Goal: Transaction & Acquisition: Purchase product/service

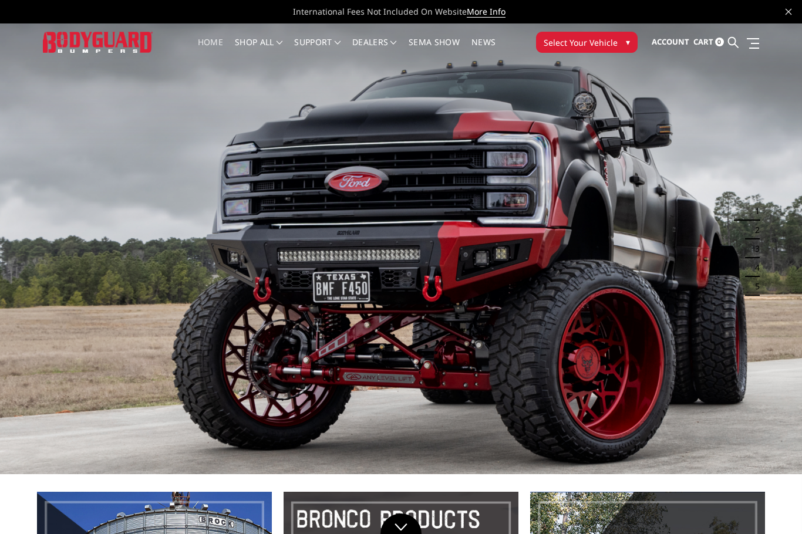
scroll to position [1, 0]
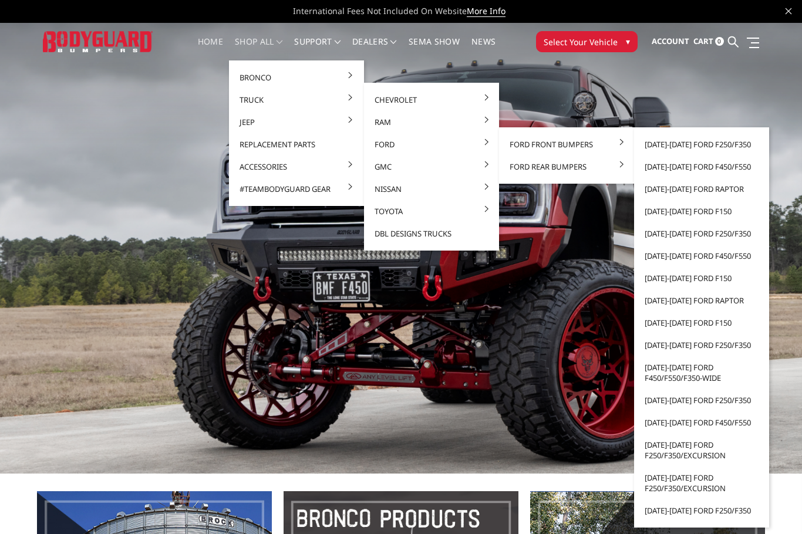
click at [717, 190] on link "[DATE]-[DATE] Ford Raptor" at bounding box center [701, 189] width 126 height 22
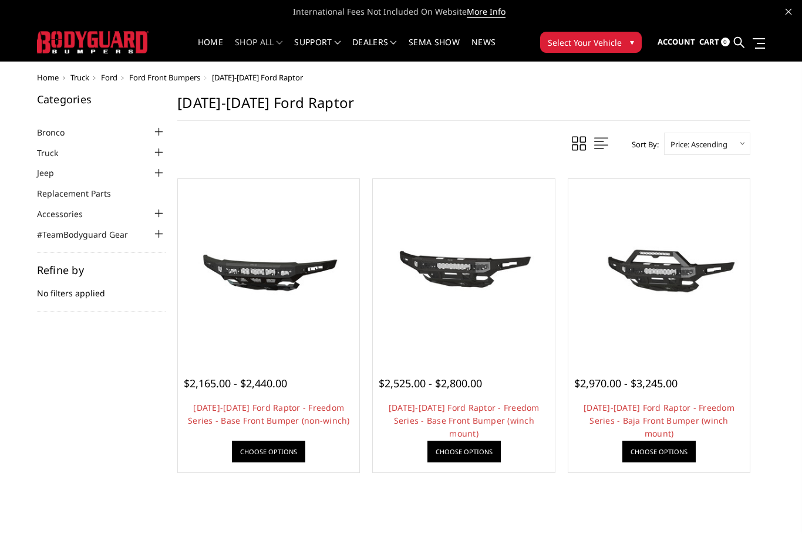
click at [488, 356] on div at bounding box center [463, 269] width 175 height 175
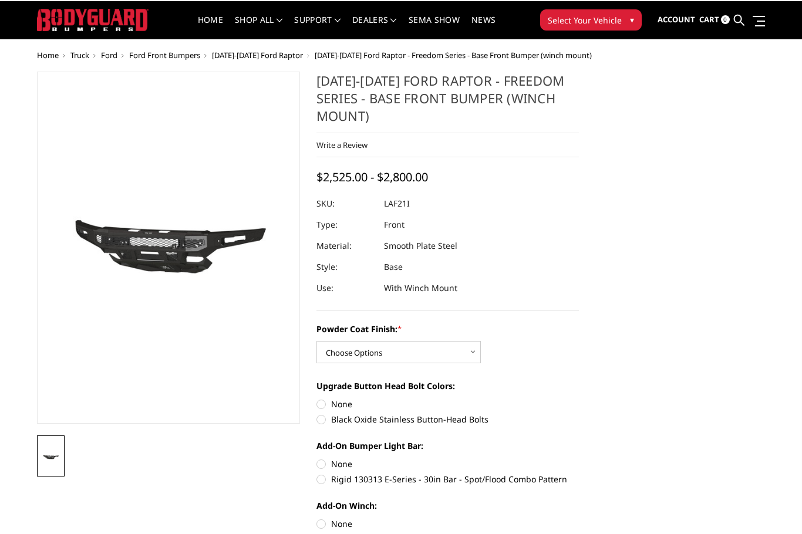
scroll to position [22, 0]
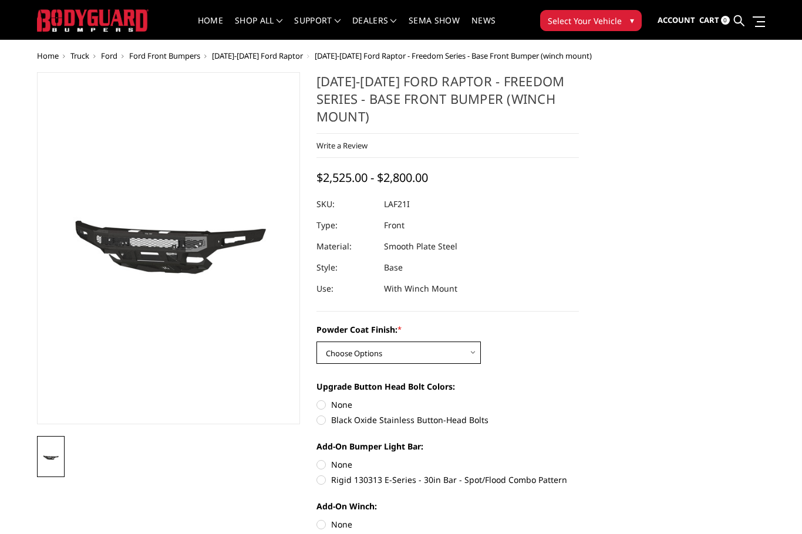
click at [468, 352] on select "Choose Options Bare Metal Texture Black Powder Coat" at bounding box center [398, 353] width 164 height 22
select select "2769"
click at [323, 485] on label "Rigid 130313 E-Series - 30in Bar - Spot/Flood Combo Pattern" at bounding box center [447, 480] width 263 height 12
click at [579, 459] on input "Rigid 130313 E-Series - 30in Bar - Spot/Flood Combo Pattern" at bounding box center [579, 458] width 1 height 1
radio input "true"
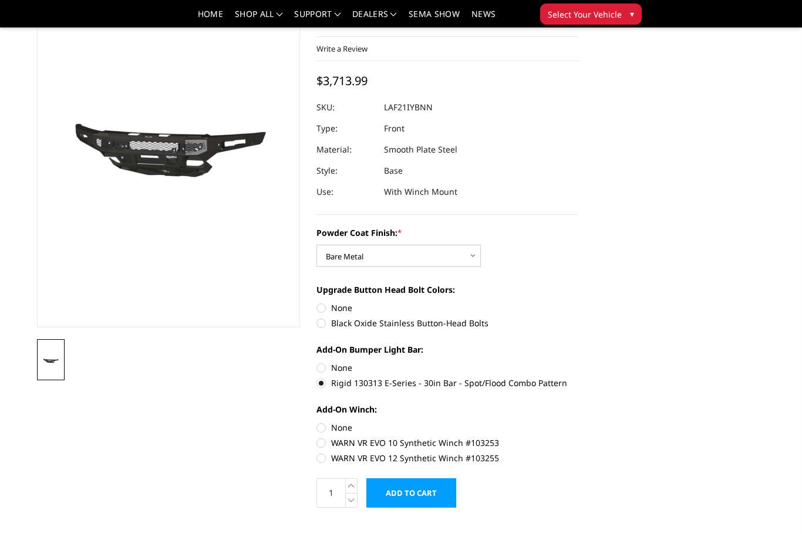
scroll to position [86, 0]
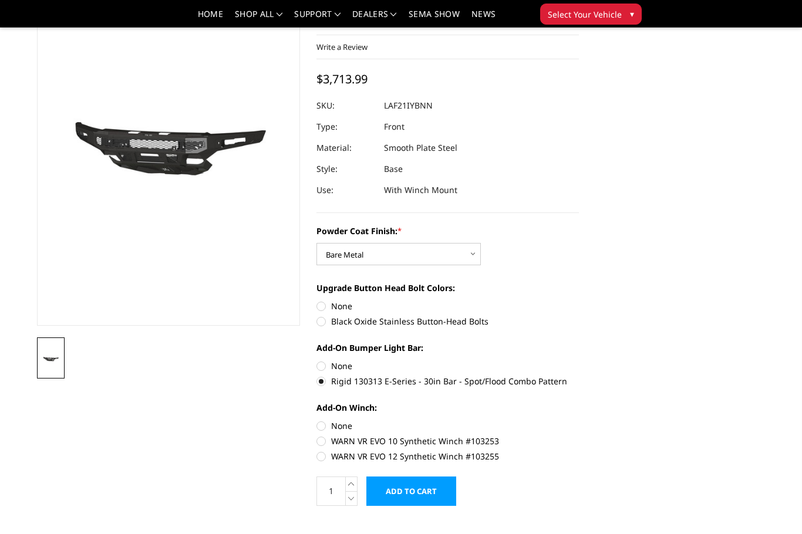
click at [330, 442] on label "WARN VR EVO 10 Synthetic Winch #103253" at bounding box center [447, 441] width 263 height 12
click at [579, 420] on input "WARN VR EVO 10 Synthetic Winch #103253" at bounding box center [579, 420] width 1 height 1
radio input "true"
click at [418, 490] on input "Add to Cart" at bounding box center [411, 491] width 90 height 29
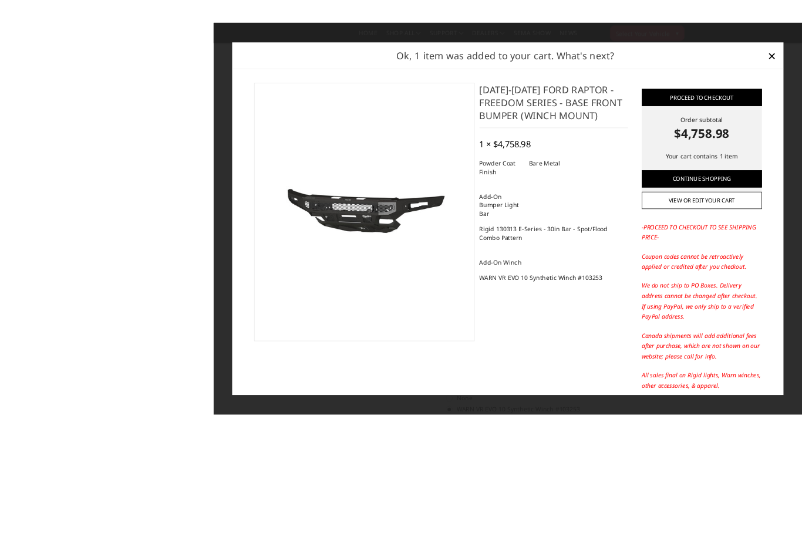
scroll to position [44, 0]
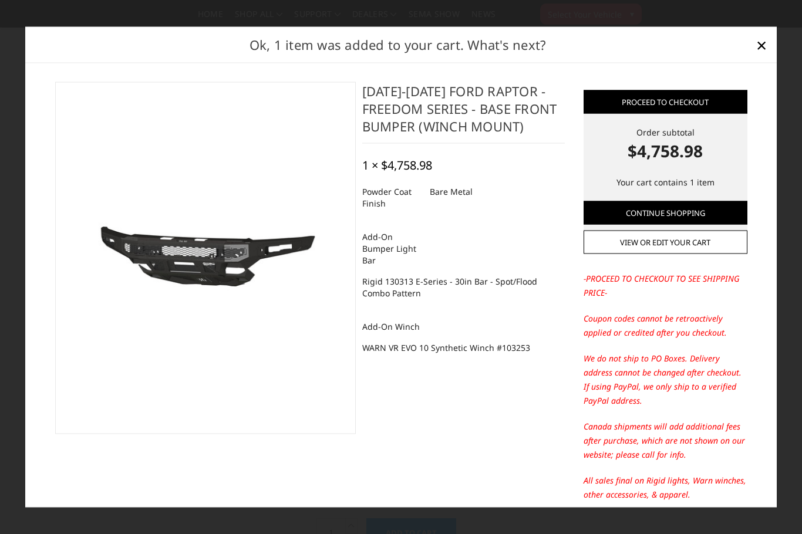
click at [763, 57] on span "×" at bounding box center [761, 44] width 11 height 25
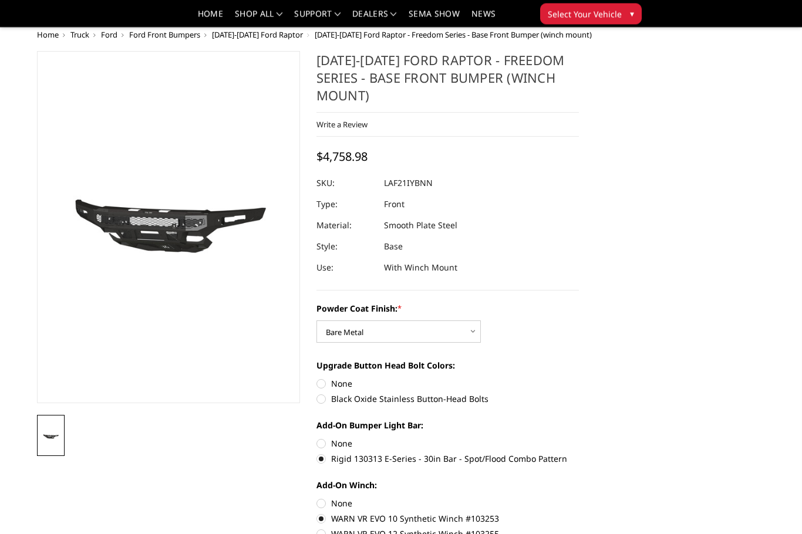
scroll to position [0, 0]
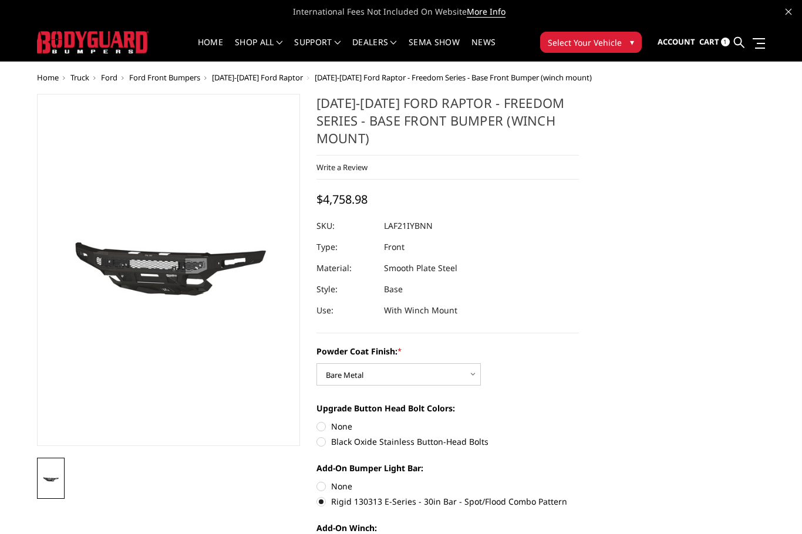
click at [441, 45] on link "SEMA Show" at bounding box center [433, 49] width 51 height 23
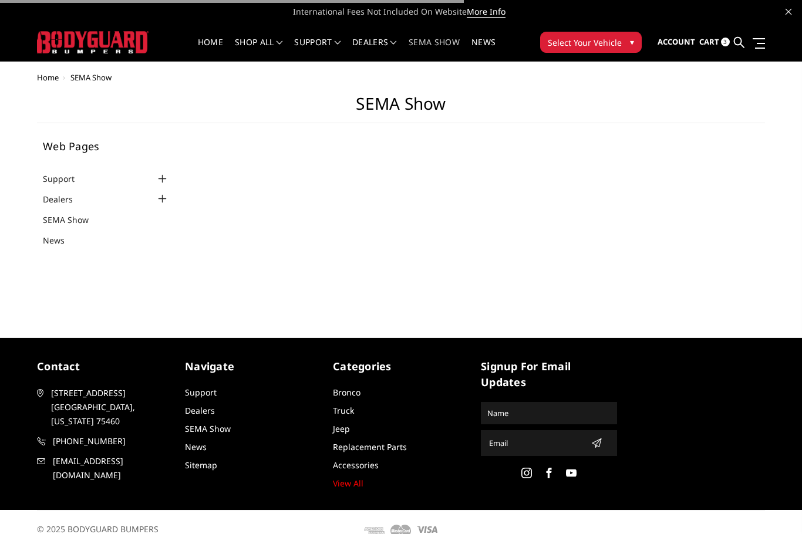
select select "US"
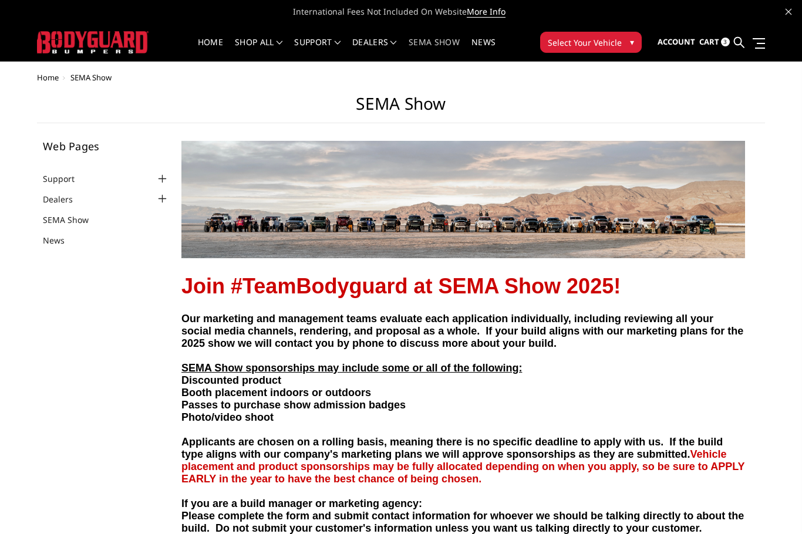
click at [620, 47] on span "Select Your Vehicle" at bounding box center [585, 42] width 74 height 12
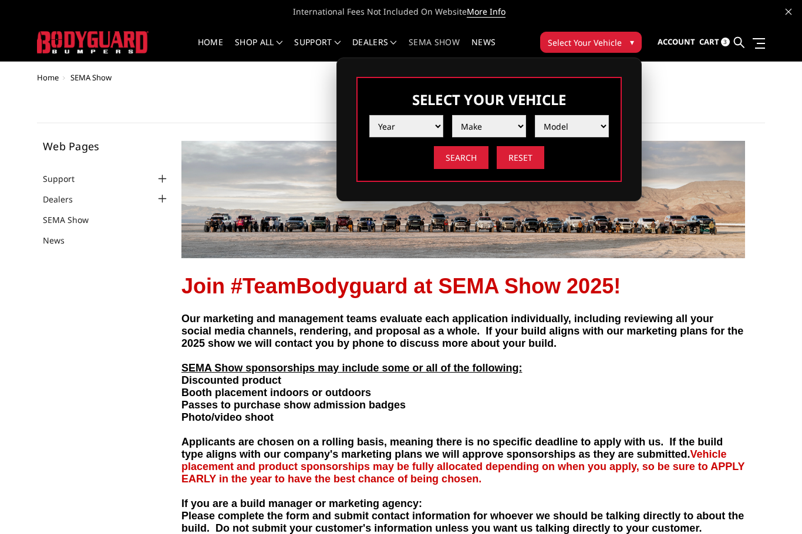
click at [431, 131] on select "Year 2025 2024 2023 2022 2021 2020 2019 2018 2017 2016 2015 2014 2013 2012 2011…" at bounding box center [406, 126] width 74 height 22
select select "yr_2025"
click at [504, 131] on select "Make Chevrolet Ford GMC Ram Toyota" at bounding box center [489, 126] width 74 height 22
select select "mk_ford"
click at [586, 130] on select "Model F150 F150 Raptor F250 / F350 F450 F550" at bounding box center [572, 126] width 74 height 22
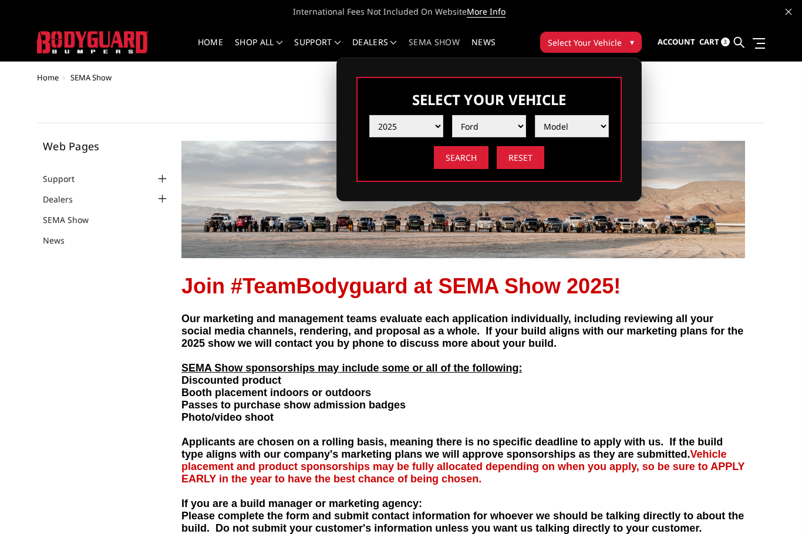
select select "md_f150-raptor"
click at [464, 160] on input "Search" at bounding box center [461, 157] width 55 height 23
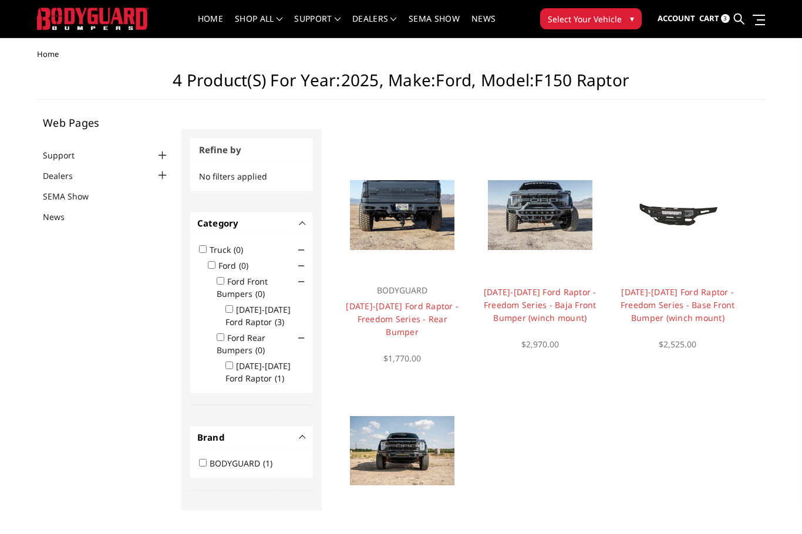
scroll to position [24, 0]
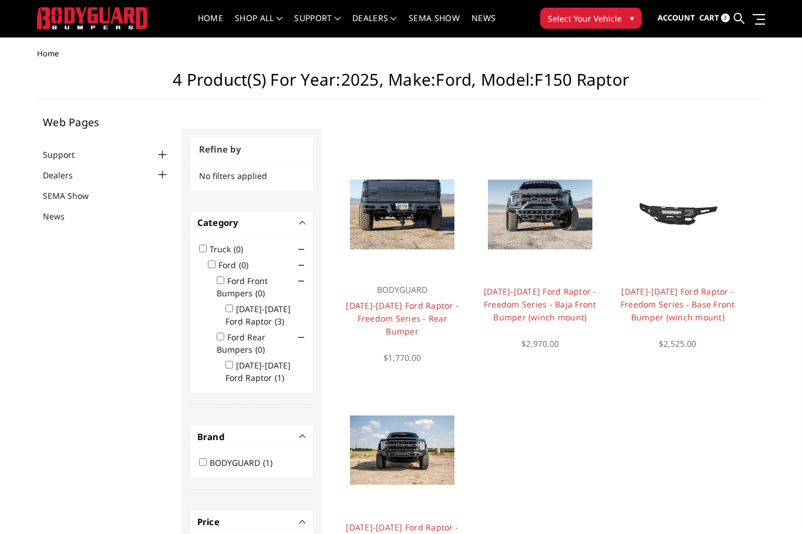
click at [423, 458] on img at bounding box center [402, 449] width 104 height 69
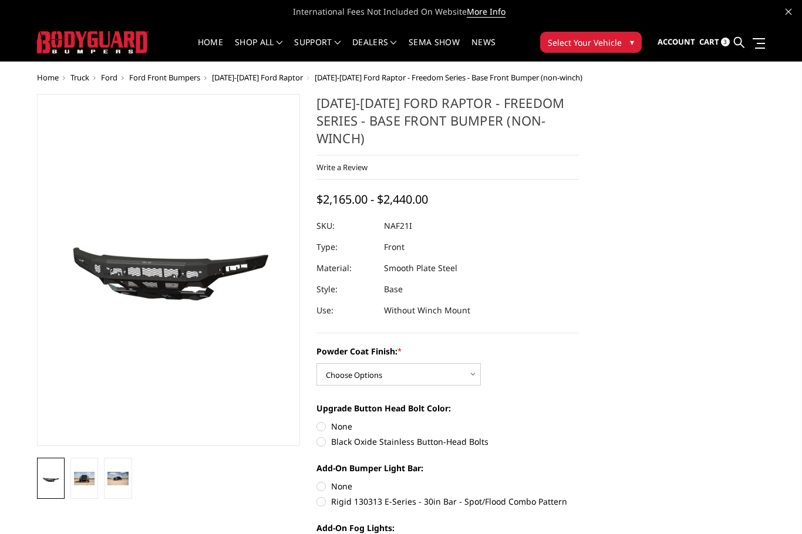
click at [88, 479] on img at bounding box center [84, 478] width 21 height 13
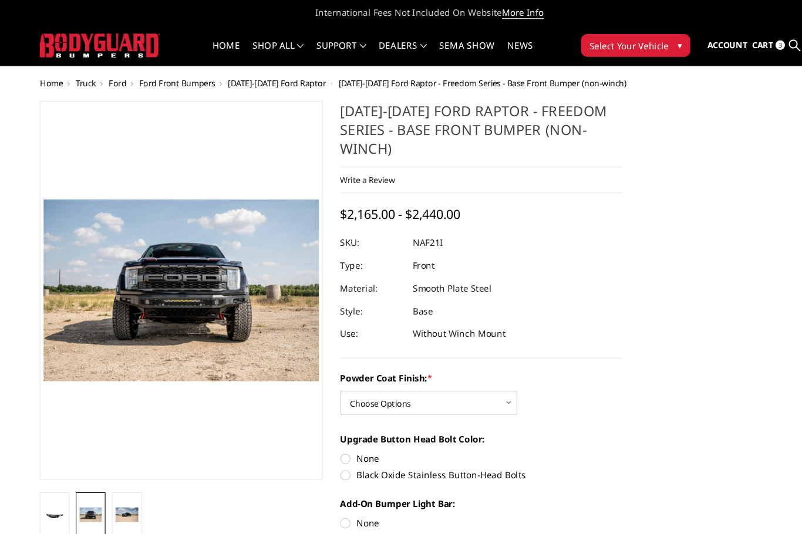
click at [122, 477] on img at bounding box center [117, 478] width 21 height 13
